Goal: Information Seeking & Learning: Learn about a topic

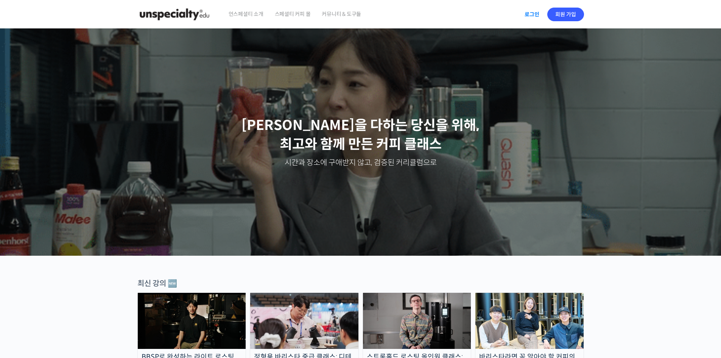
click at [529, 12] on link "로그인" at bounding box center [532, 14] width 24 height 17
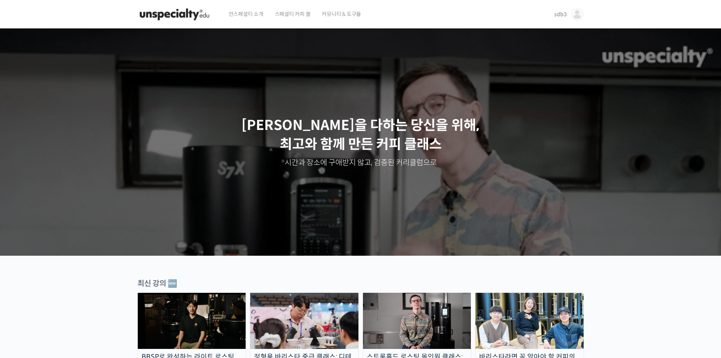
click at [562, 17] on span "sdb3" at bounding box center [560, 14] width 12 height 7
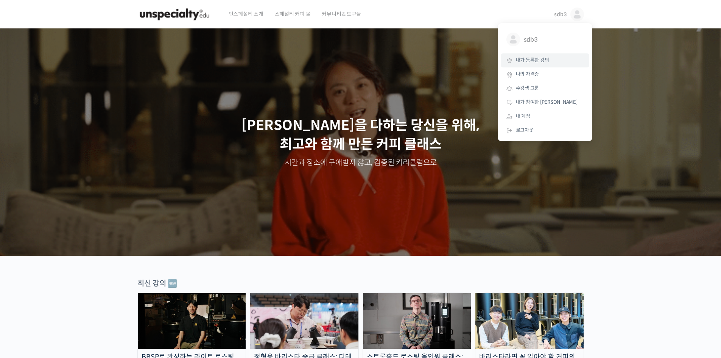
click at [541, 63] on span "내가 등록한 강의" at bounding box center [532, 60] width 33 height 6
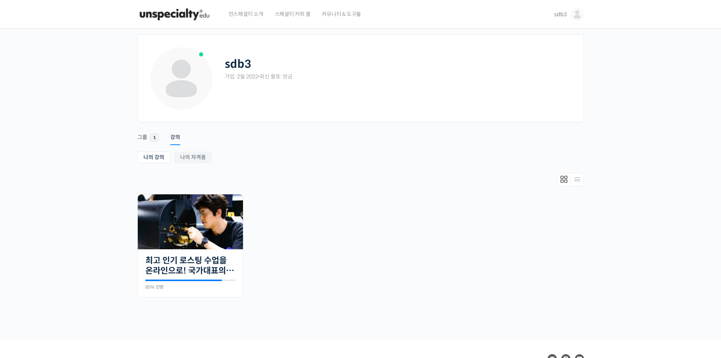
scroll to position [55, 0]
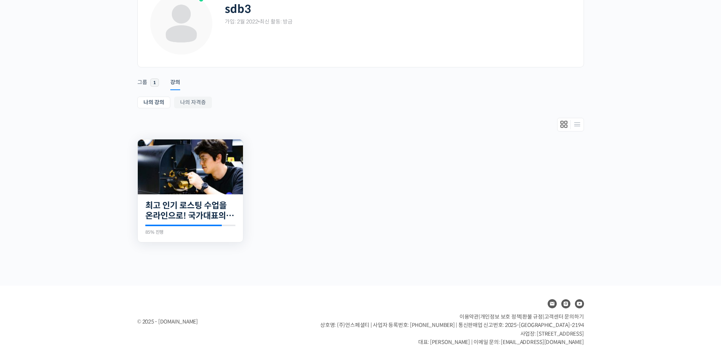
click at [211, 160] on img at bounding box center [190, 166] width 105 height 55
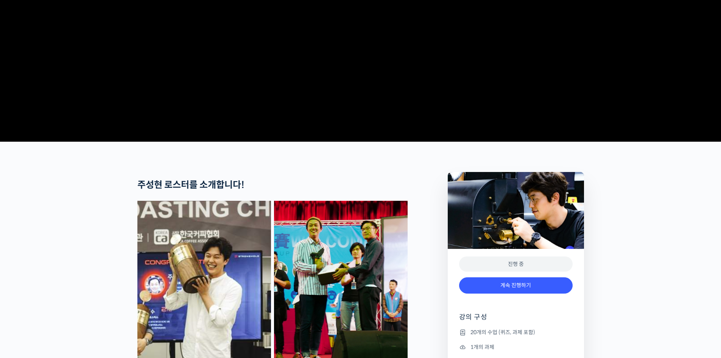
scroll to position [265, 0]
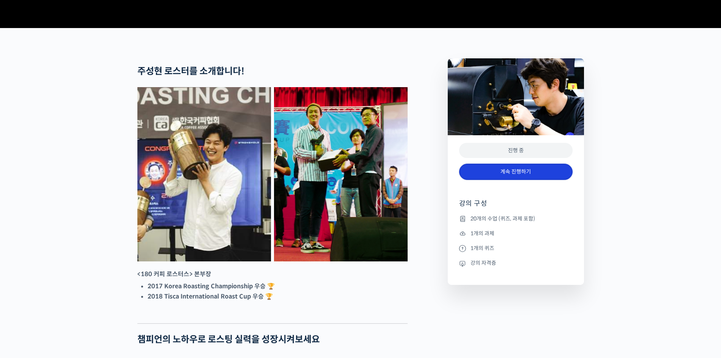
click at [530, 180] on link "계속 진행하기" at bounding box center [516, 171] width 114 height 16
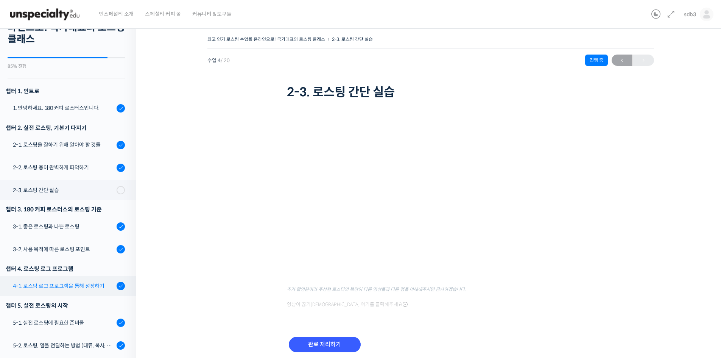
scroll to position [3, 0]
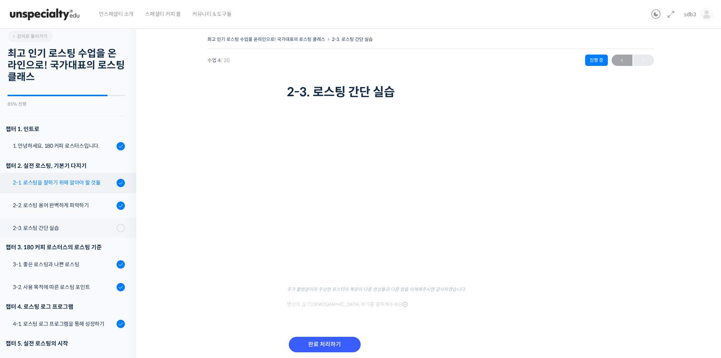
click at [62, 182] on div "2-1. 로스팅을 잘하기 위해 알아야 할 것들" at bounding box center [63, 182] width 101 height 8
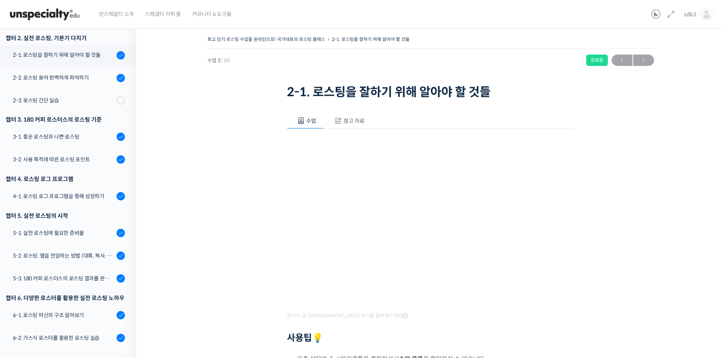
scroll to position [133, 0]
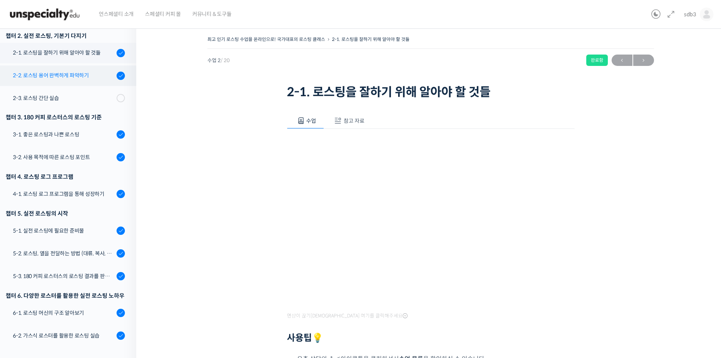
click at [51, 77] on div "2-2. 로스팅 용어 완벽하게 파악하기" at bounding box center [63, 75] width 101 height 8
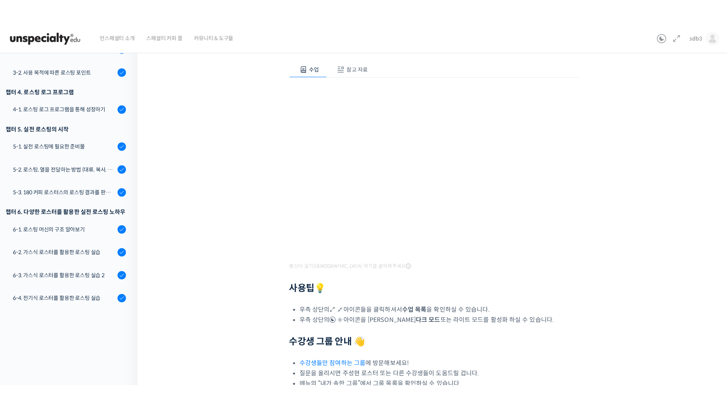
scroll to position [129, 0]
